Goal: Task Accomplishment & Management: Manage account settings

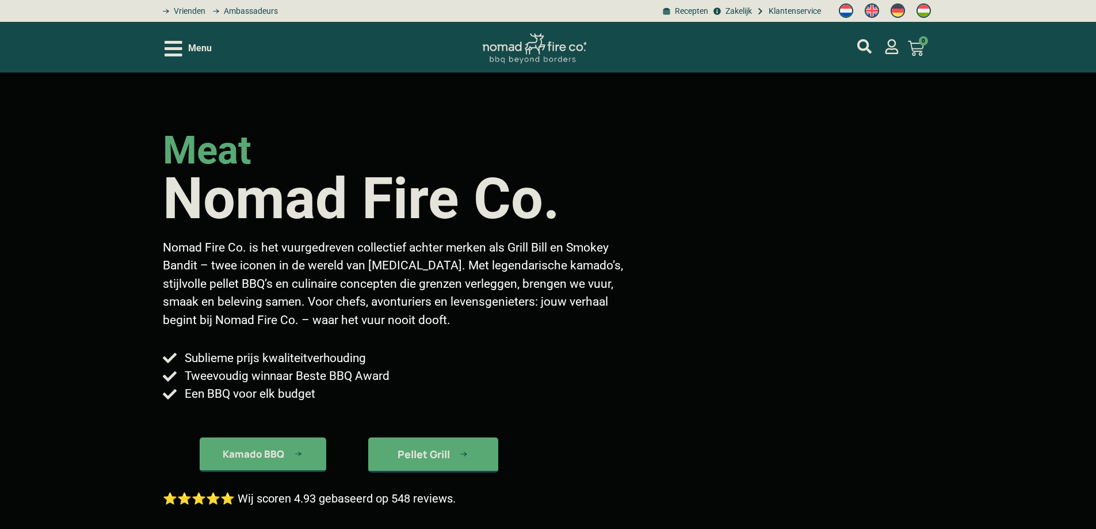
click at [171, 48] on icon "Open/Close Menu" at bounding box center [174, 49] width 18 height 16
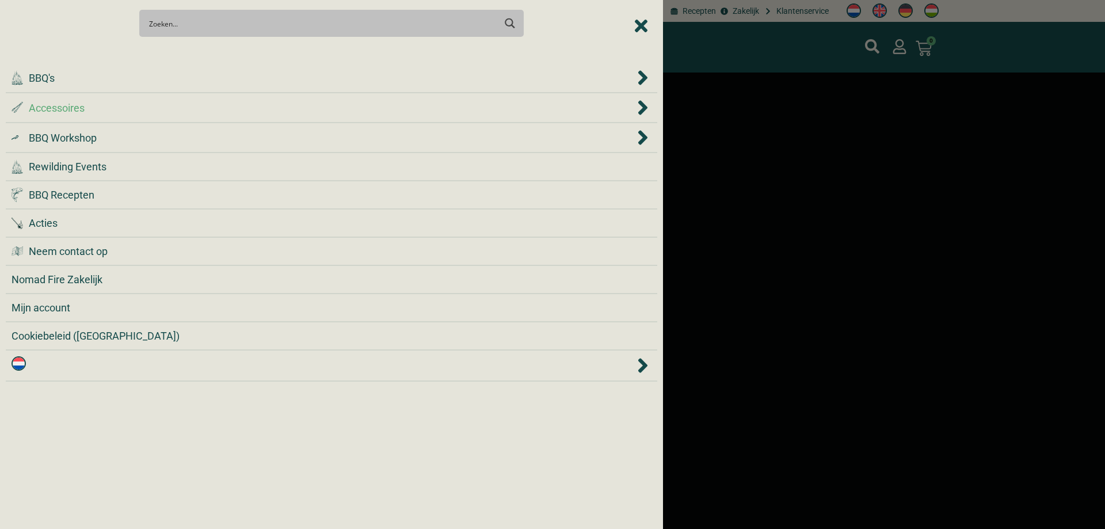
click at [85, 105] on div ".st0 { fill: #2c4a4e; } .st1 { fill: url(#Naamloos_verloop_2); } .st2 { fill: #…" at bounding box center [323, 108] width 623 height 16
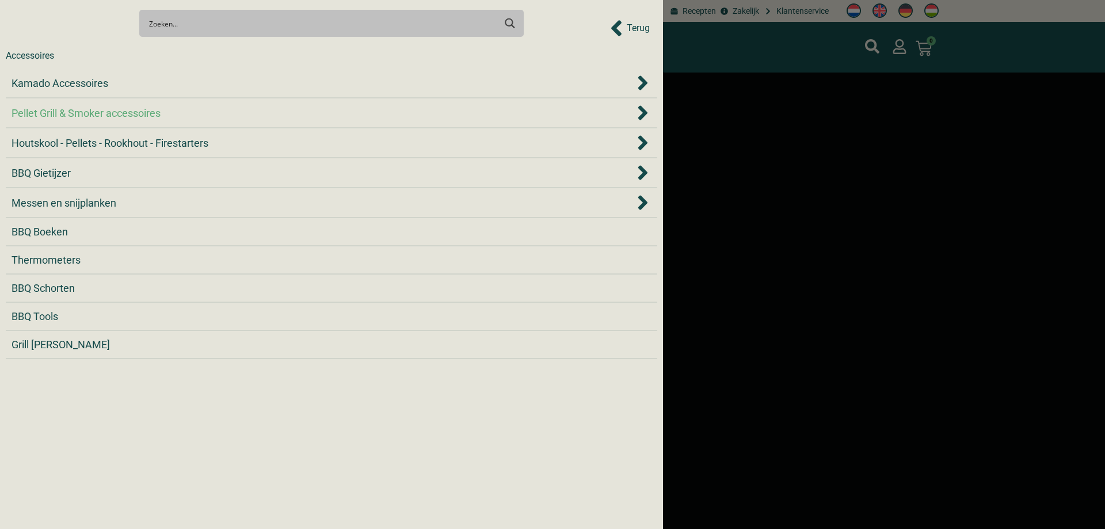
click at [86, 108] on span "Pellet Grill & Smoker accessoires" at bounding box center [86, 113] width 149 height 16
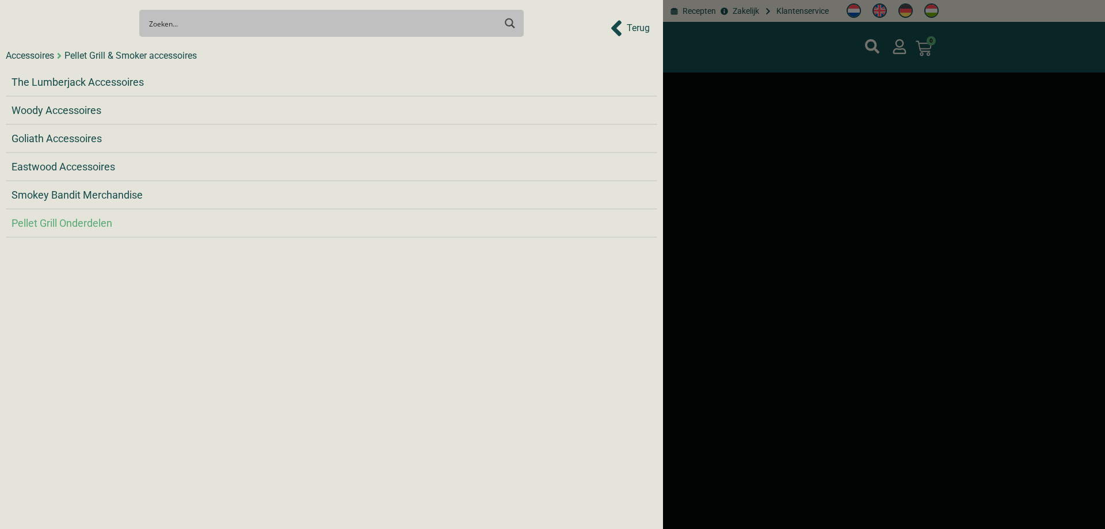
click at [84, 216] on span "Pellet Grill Onderdelen" at bounding box center [62, 223] width 101 height 16
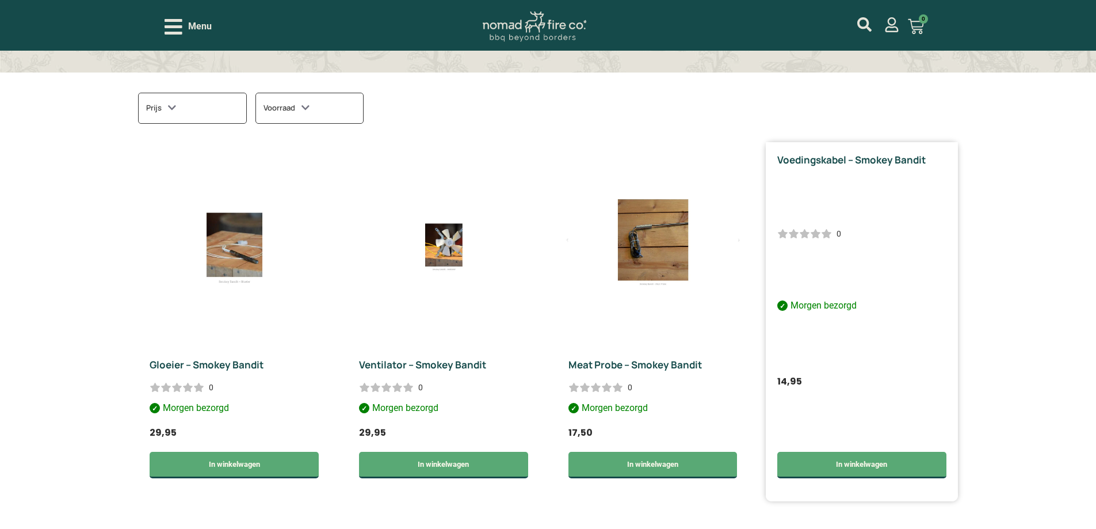
click at [864, 159] on link "Voedingskabel – Smokey Bandit" at bounding box center [852, 159] width 148 height 13
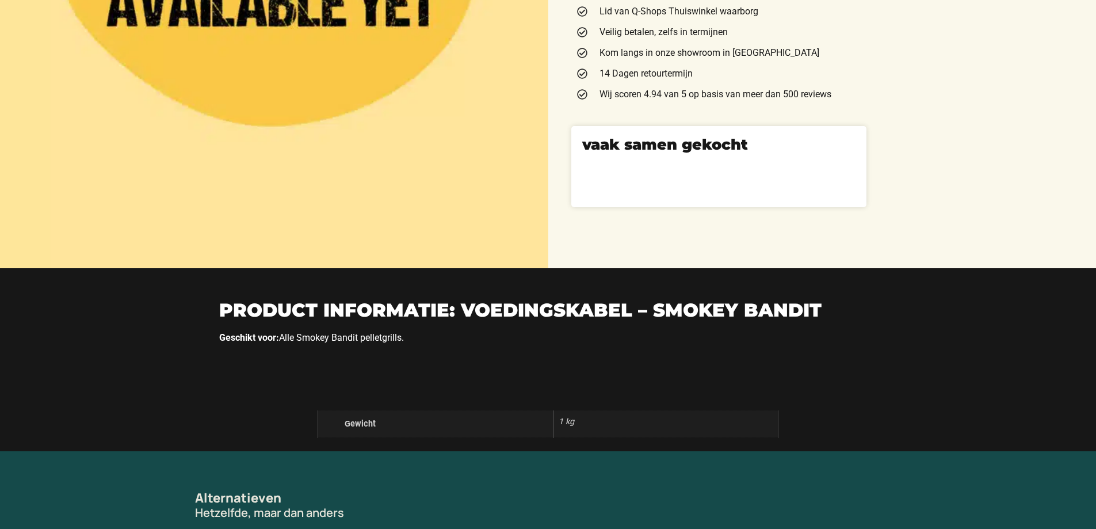
scroll to position [345, 0]
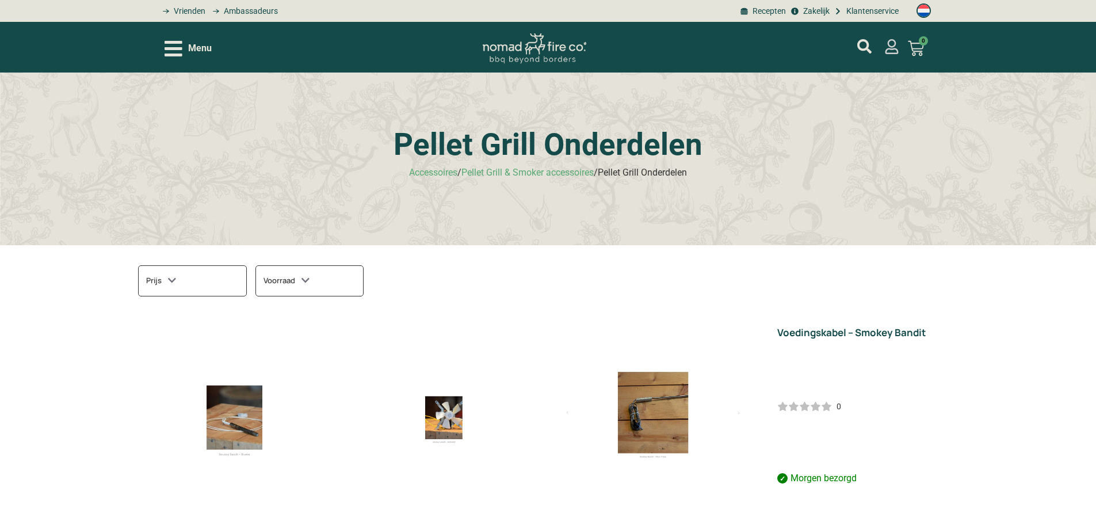
click at [890, 45] on icon "mijn account" at bounding box center [892, 46] width 15 height 15
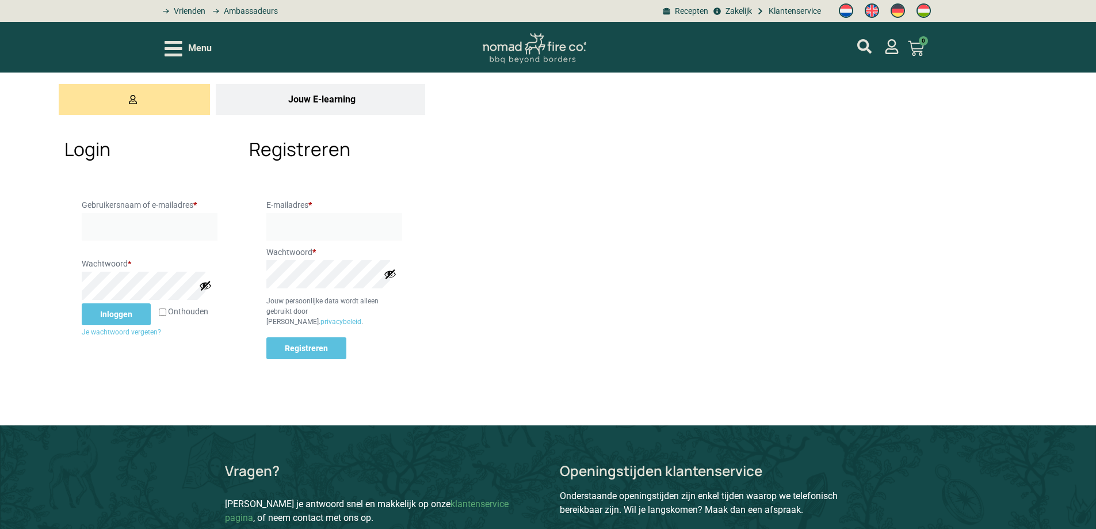
type input "fleurtje"
click at [125, 325] on button "Inloggen" at bounding box center [116, 314] width 69 height 22
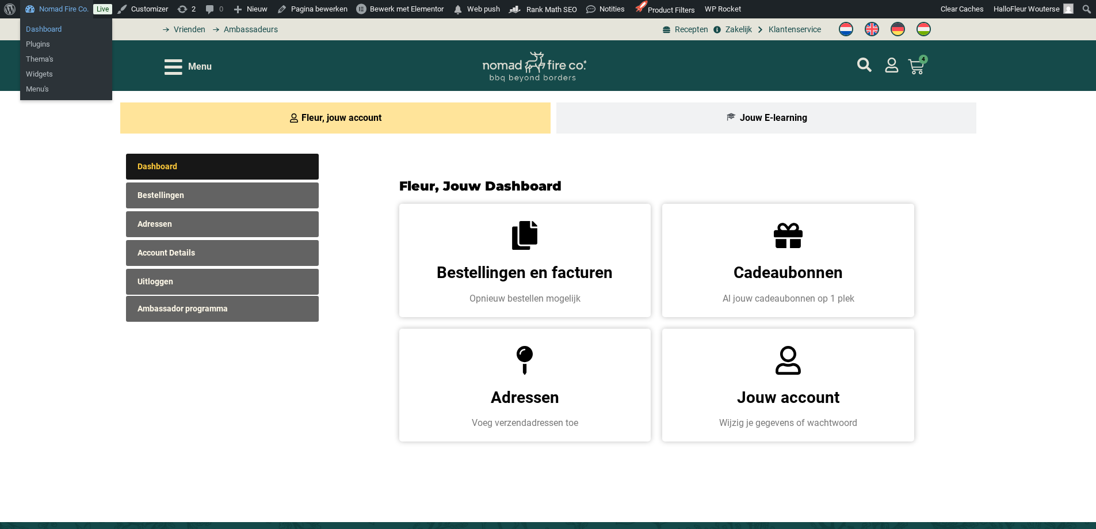
click at [47, 29] on link "Dashboard" at bounding box center [66, 29] width 92 height 15
